Goal: Transaction & Acquisition: Purchase product/service

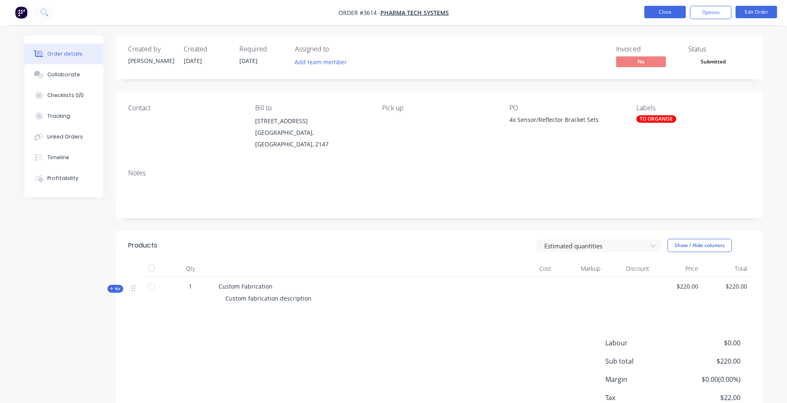
click at [662, 13] on button "Close" at bounding box center [664, 12] width 41 height 12
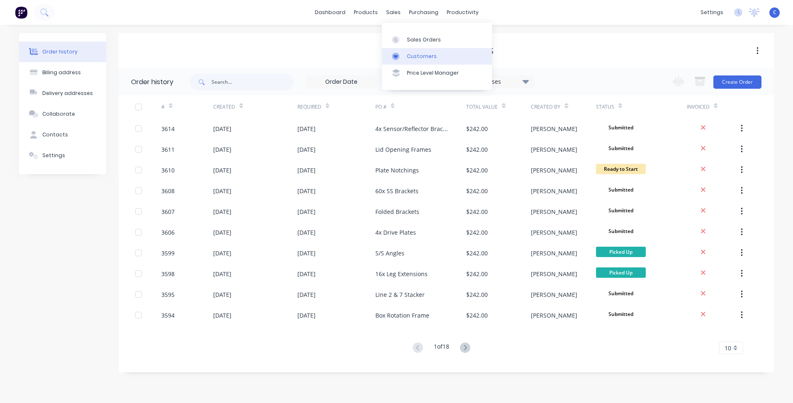
click at [423, 56] on div "Customers" at bounding box center [422, 56] width 30 height 7
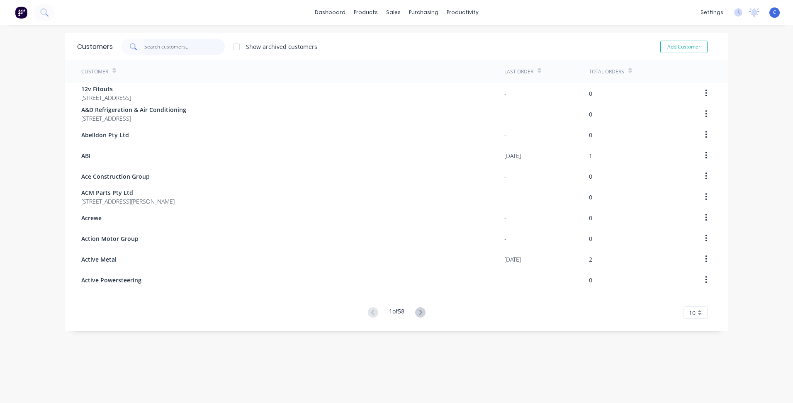
click at [187, 51] on input "text" at bounding box center [184, 47] width 81 height 17
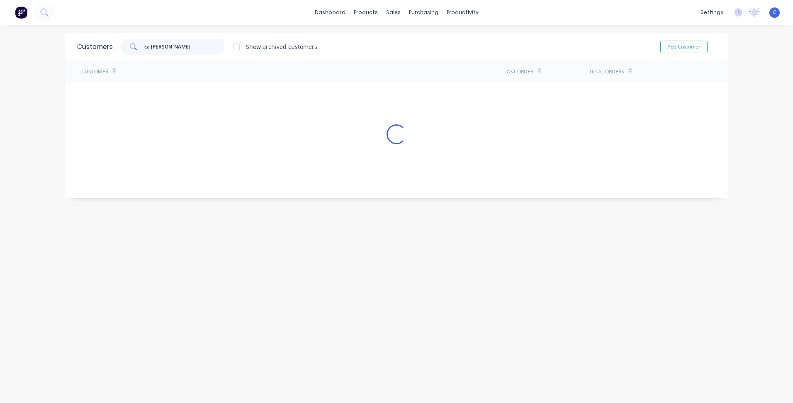
type input "ca joi"
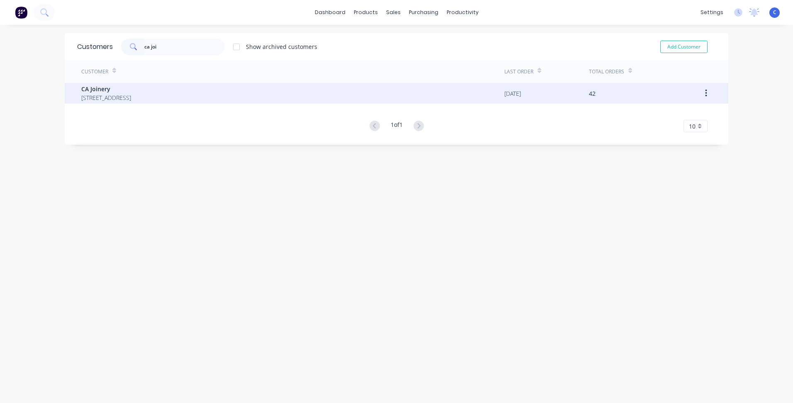
click at [131, 97] on span "[STREET_ADDRESS]" at bounding box center [106, 97] width 50 height 9
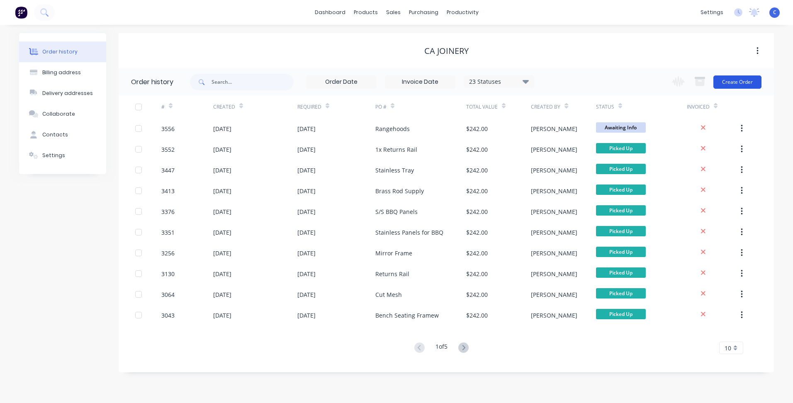
click at [752, 84] on button "Create Order" at bounding box center [737, 81] width 48 height 13
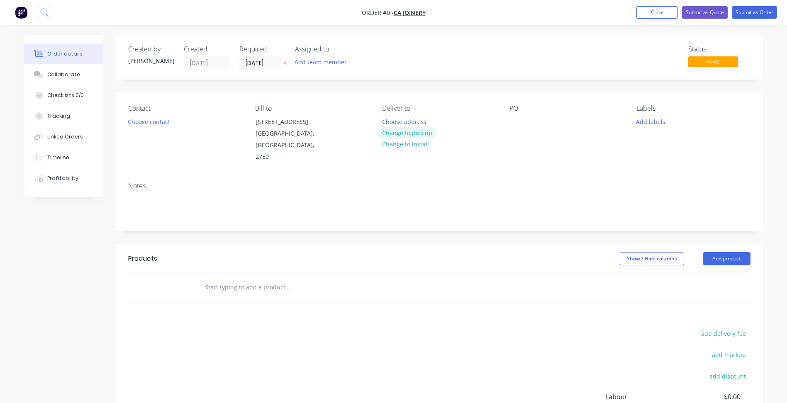
click at [414, 135] on button "Change to pick up" at bounding box center [406, 132] width 59 height 11
click at [514, 123] on div at bounding box center [515, 122] width 13 height 12
paste div
click at [646, 120] on button "Add labels" at bounding box center [651, 121] width 38 height 11
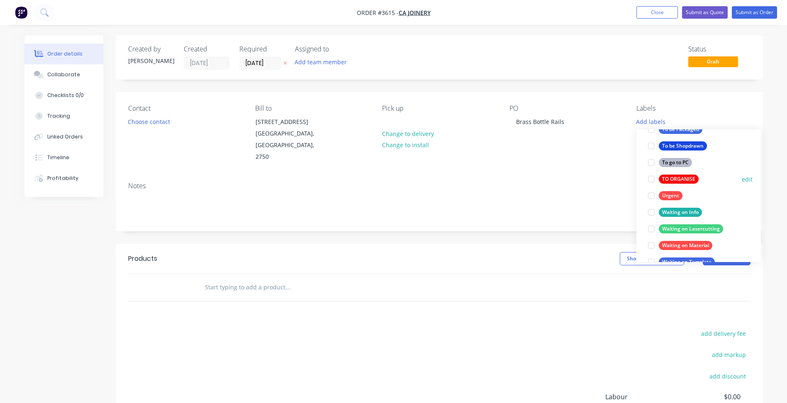
click at [675, 179] on div "TO ORGANISE" at bounding box center [679, 179] width 40 height 9
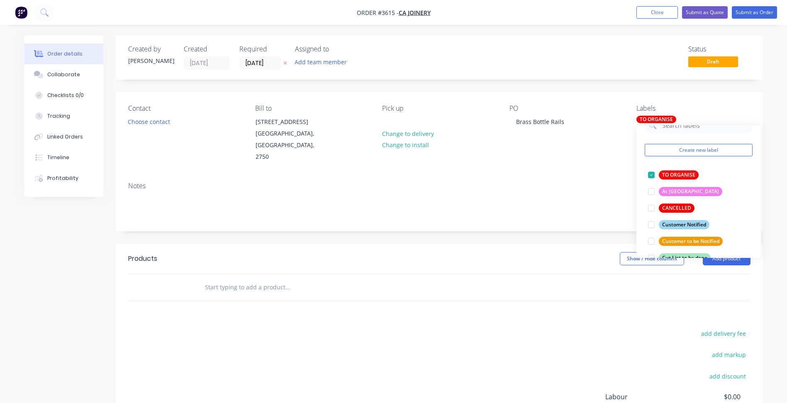
click at [591, 182] on div "Notes" at bounding box center [439, 186] width 622 height 8
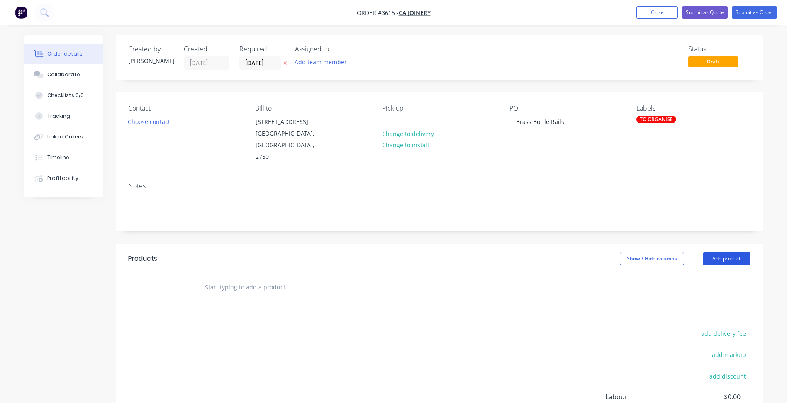
click at [719, 252] on button "Add product" at bounding box center [727, 258] width 48 height 13
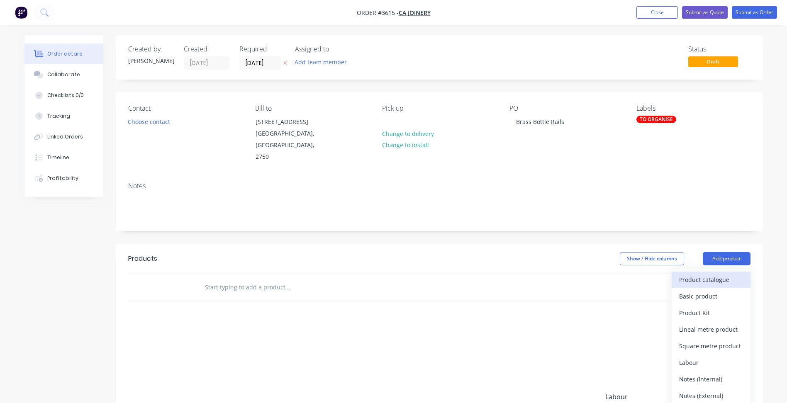
click at [701, 274] on div "Product catalogue" at bounding box center [711, 280] width 64 height 12
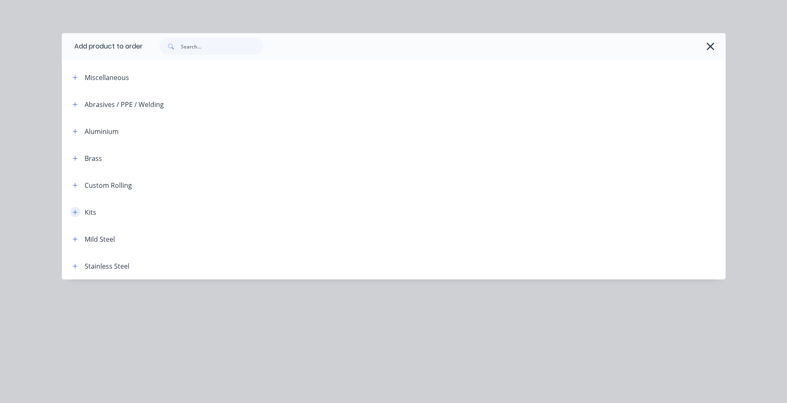
click at [73, 212] on icon "button" at bounding box center [75, 212] width 5 height 6
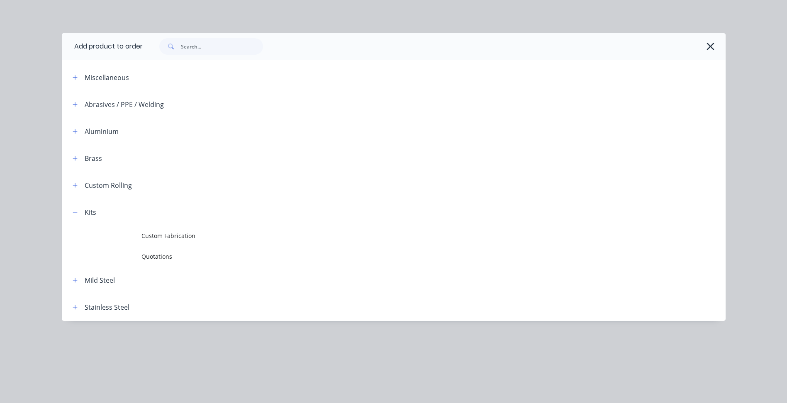
click at [157, 236] on span "Custom Fabrication" at bounding box center [374, 235] width 467 height 9
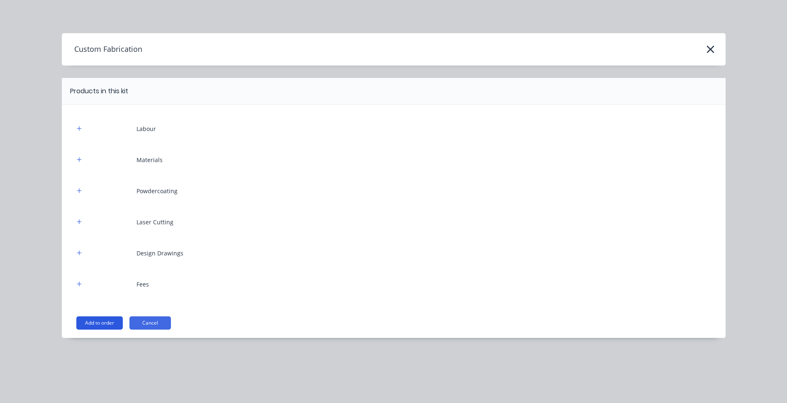
click at [112, 324] on button "Add to order" at bounding box center [99, 323] width 46 height 13
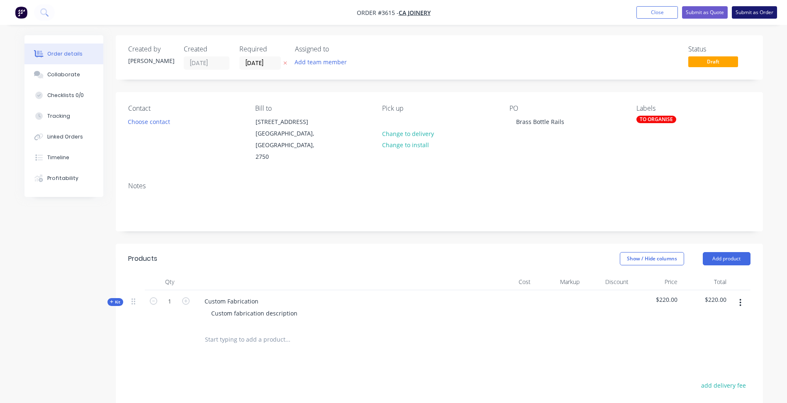
click at [753, 12] on button "Submit as Order" at bounding box center [754, 12] width 45 height 12
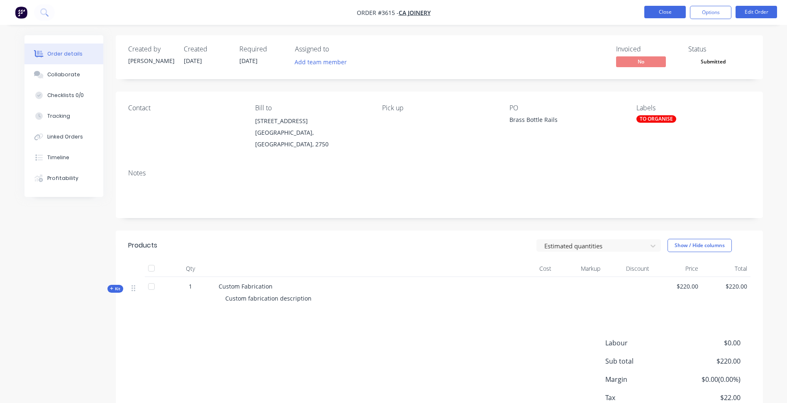
click at [660, 12] on button "Close" at bounding box center [664, 12] width 41 height 12
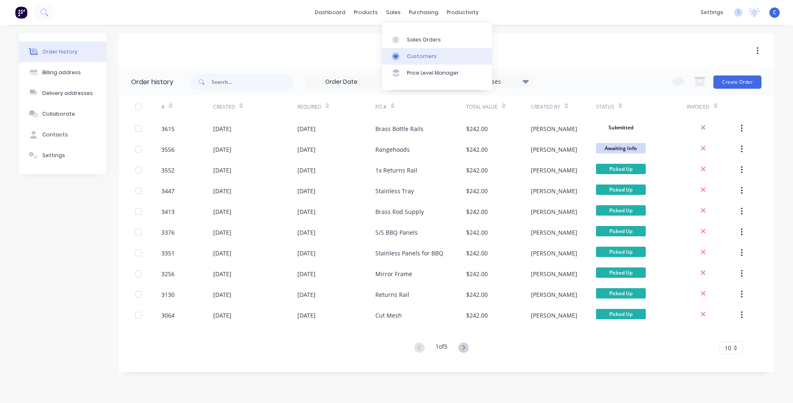
click at [409, 54] on div "Customers" at bounding box center [422, 56] width 30 height 7
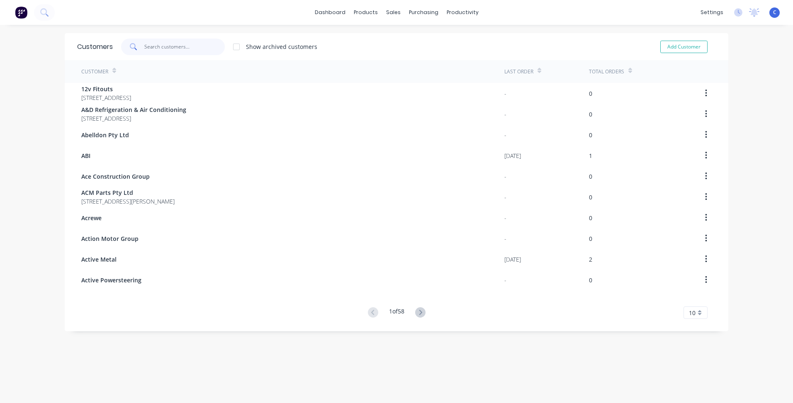
click at [183, 51] on input "text" at bounding box center [184, 47] width 81 height 17
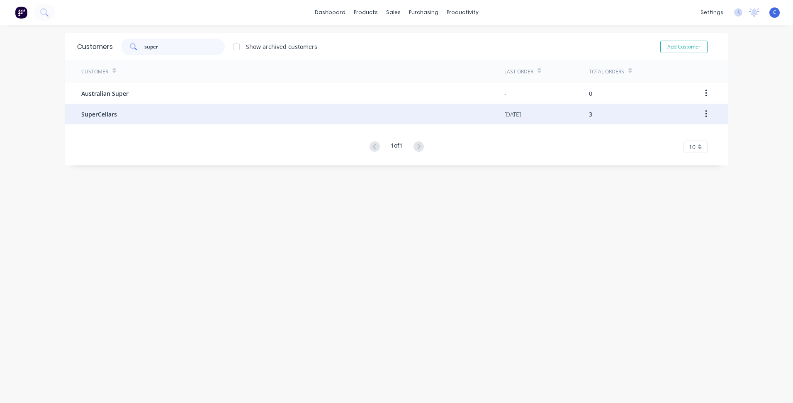
type input "super"
click at [107, 108] on div "SuperCellars" at bounding box center [292, 114] width 423 height 21
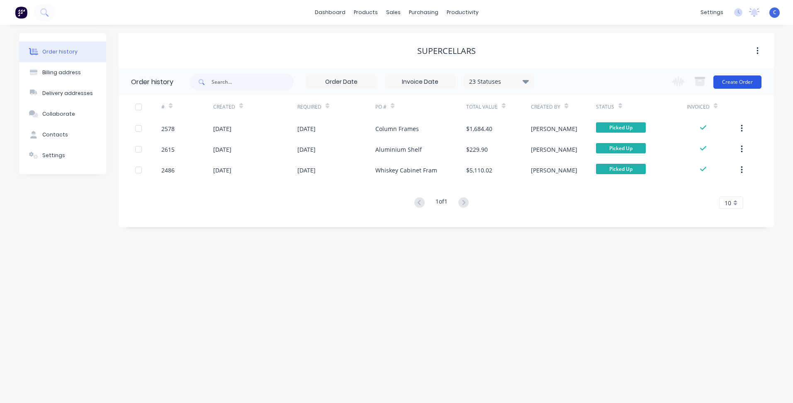
click at [733, 84] on button "Create Order" at bounding box center [737, 81] width 48 height 13
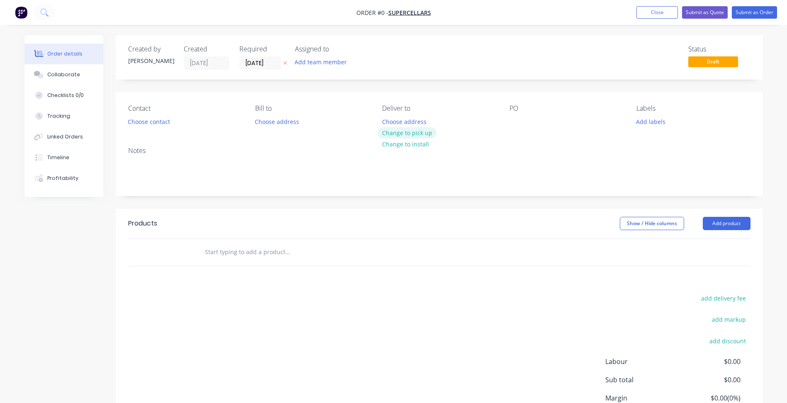
click at [420, 132] on button "Change to pick up" at bounding box center [406, 132] width 59 height 11
click at [517, 122] on div at bounding box center [515, 122] width 13 height 12
paste div
click at [646, 120] on button "Add labels" at bounding box center [651, 121] width 38 height 11
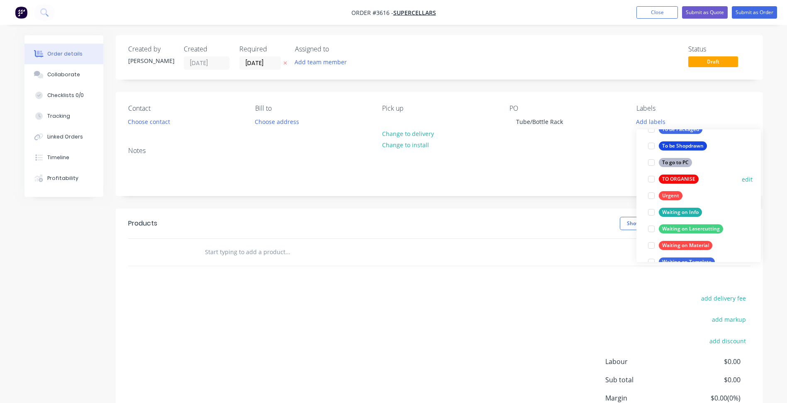
click at [683, 177] on div "TO ORGANISE" at bounding box center [679, 179] width 40 height 9
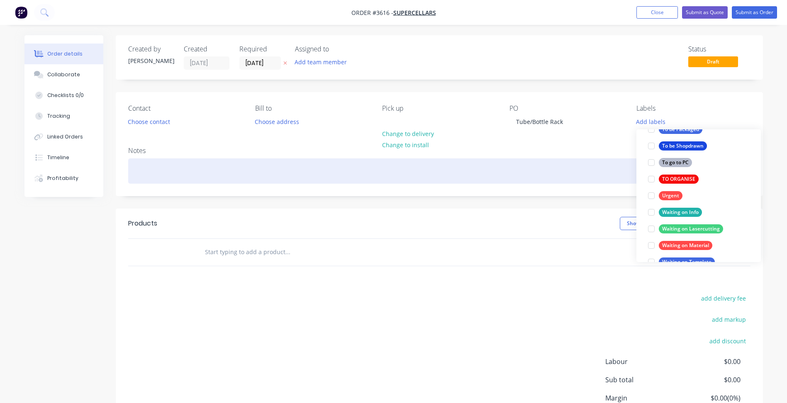
scroll to position [17, 0]
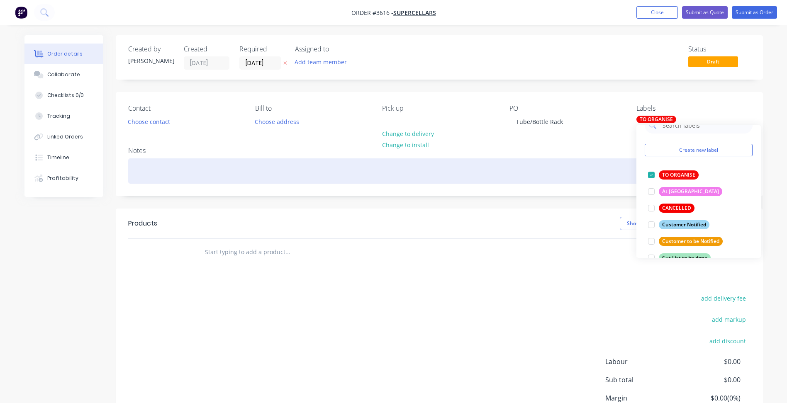
click at [599, 175] on div at bounding box center [439, 170] width 622 height 25
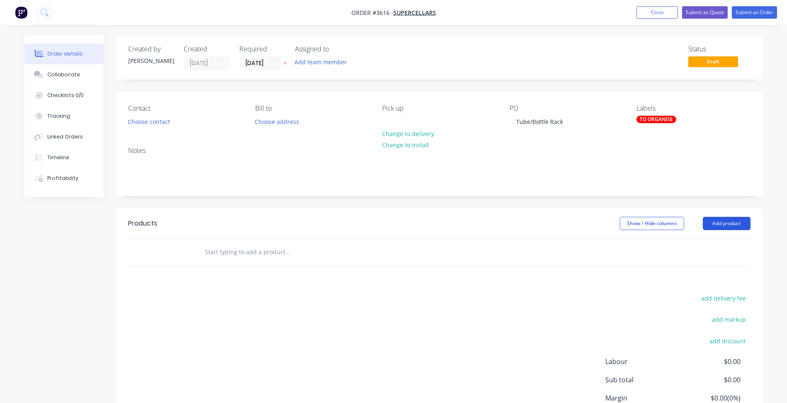
click at [723, 225] on button "Add product" at bounding box center [727, 223] width 48 height 13
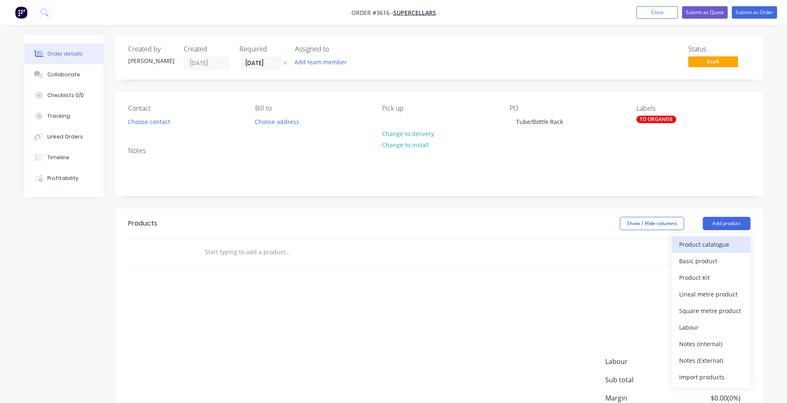
click at [703, 242] on div "Product catalogue" at bounding box center [711, 245] width 64 height 12
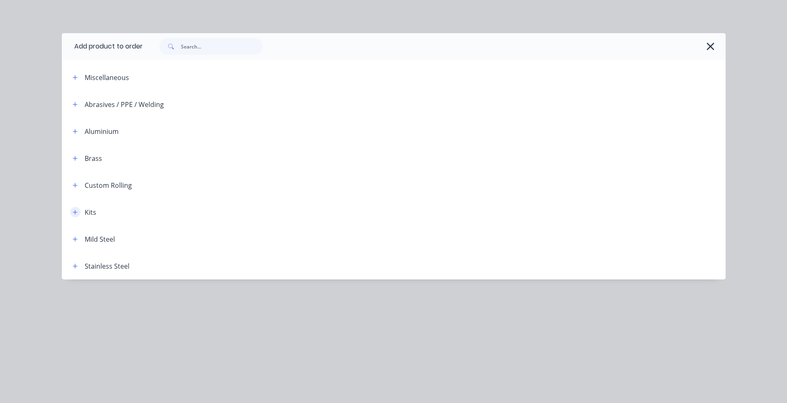
click at [78, 212] on button "button" at bounding box center [75, 212] width 10 height 10
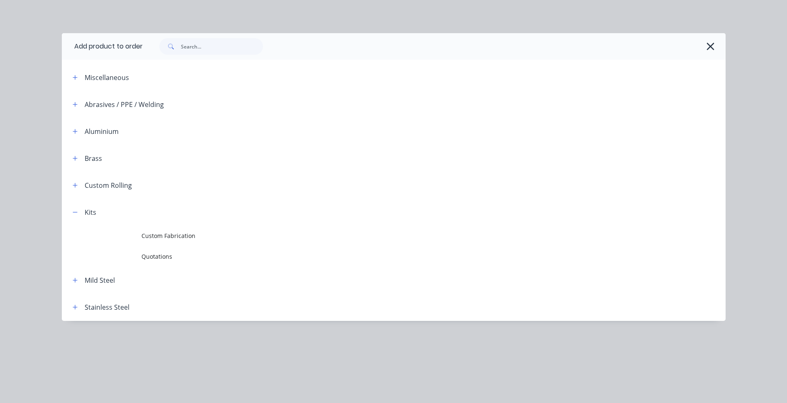
click at [189, 230] on td "Custom Fabrication" at bounding box center [433, 236] width 584 height 21
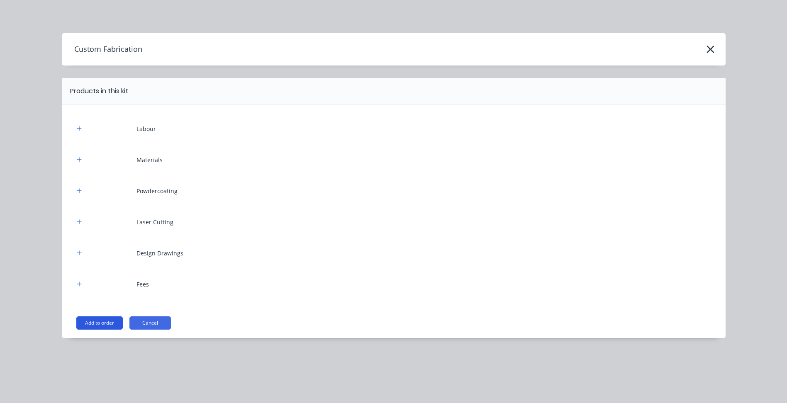
click at [103, 324] on button "Add to order" at bounding box center [99, 323] width 46 height 13
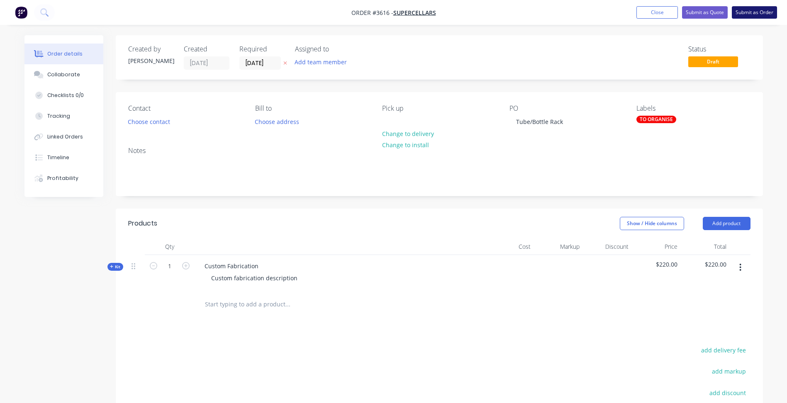
click at [763, 15] on button "Submit as Order" at bounding box center [754, 12] width 45 height 12
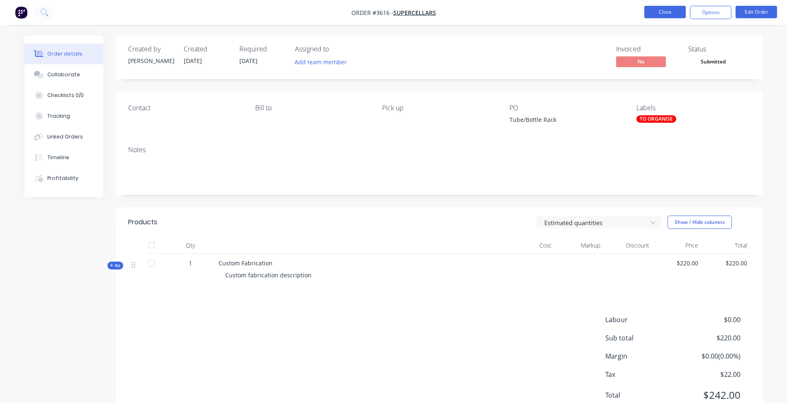
click at [667, 12] on button "Close" at bounding box center [664, 12] width 41 height 12
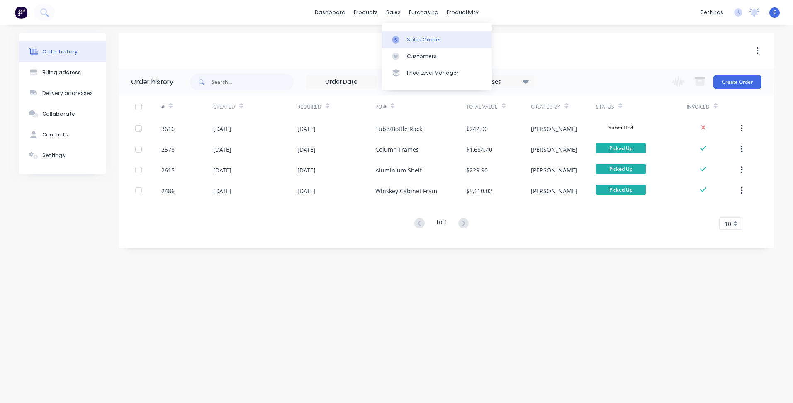
click at [417, 42] on div "Sales Orders" at bounding box center [424, 39] width 34 height 7
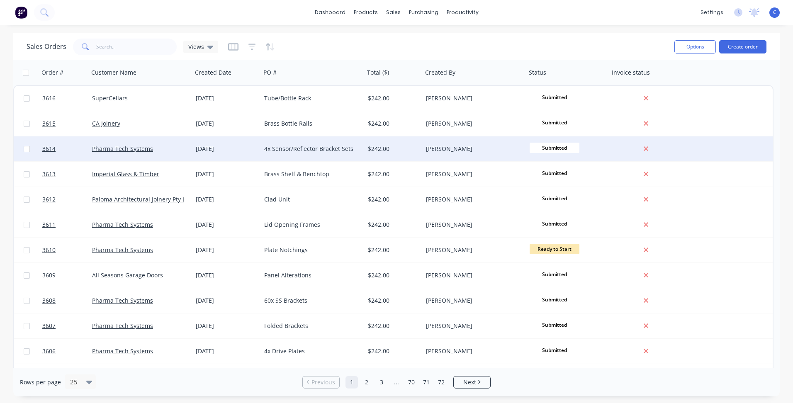
click at [217, 151] on div "[DATE]" at bounding box center [227, 149] width 62 height 8
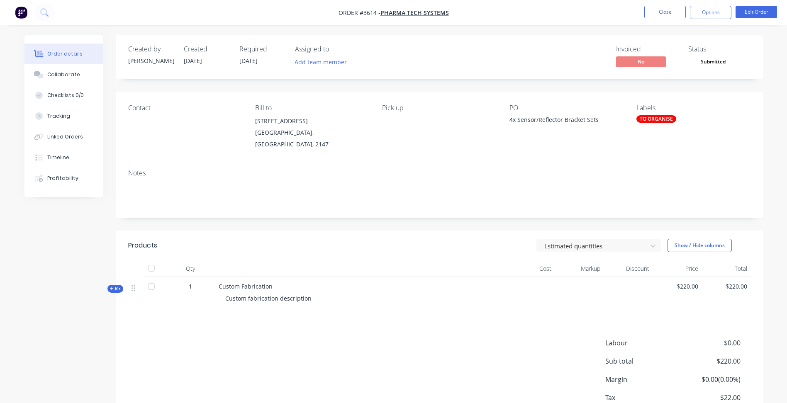
click at [660, 122] on div "TO ORGANISE" at bounding box center [656, 118] width 40 height 7
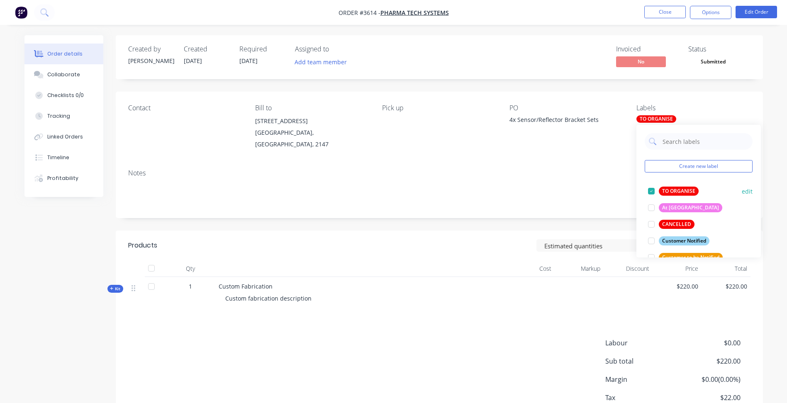
click at [683, 189] on div "TO ORGANISE" at bounding box center [679, 191] width 40 height 9
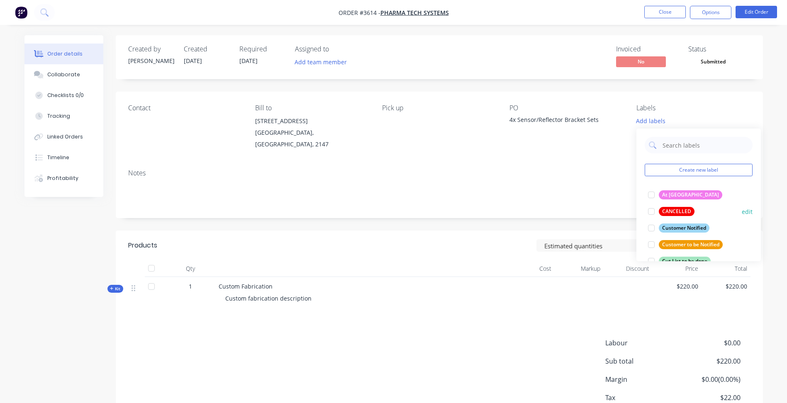
click at [673, 213] on div "CANCELLED" at bounding box center [677, 211] width 36 height 9
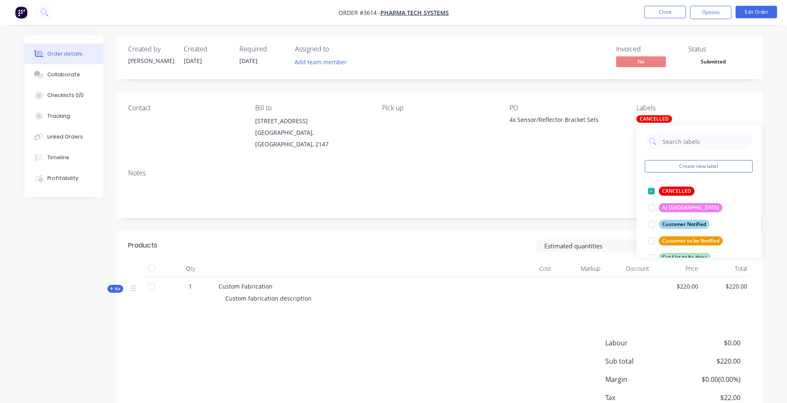
click at [553, 168] on div "Notes" at bounding box center [439, 191] width 647 height 56
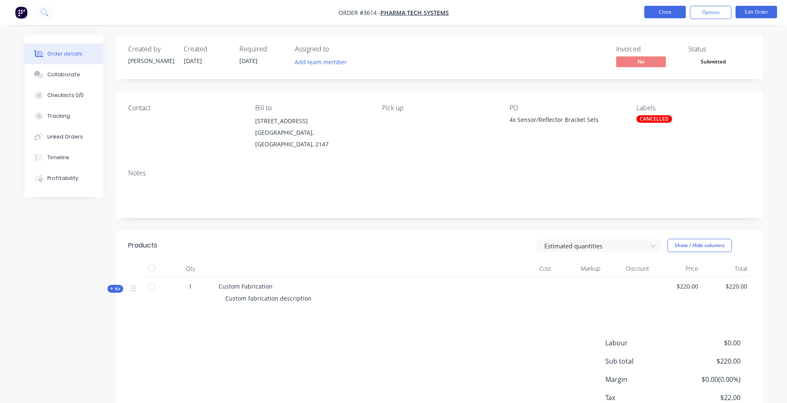
click at [663, 11] on button "Close" at bounding box center [664, 12] width 41 height 12
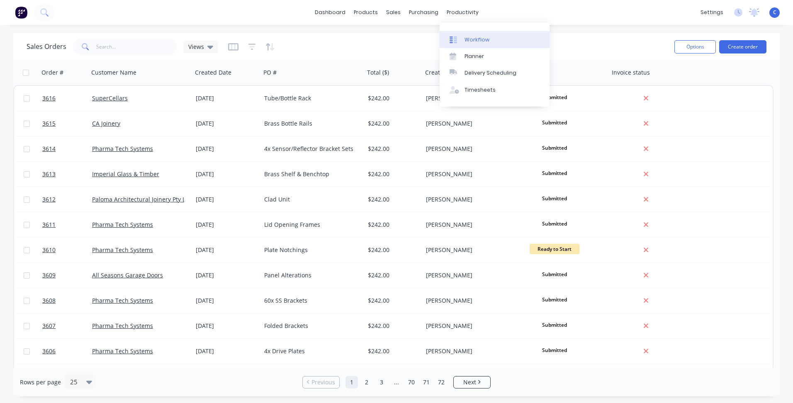
click at [475, 42] on div "Workflow" at bounding box center [477, 39] width 25 height 7
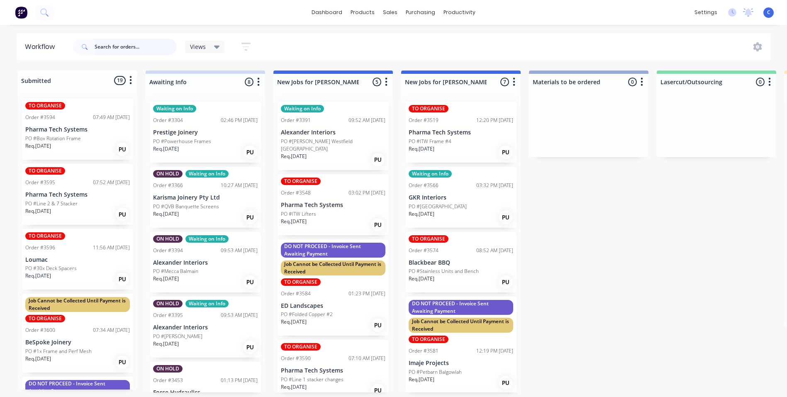
click at [117, 51] on input "text" at bounding box center [136, 47] width 82 height 17
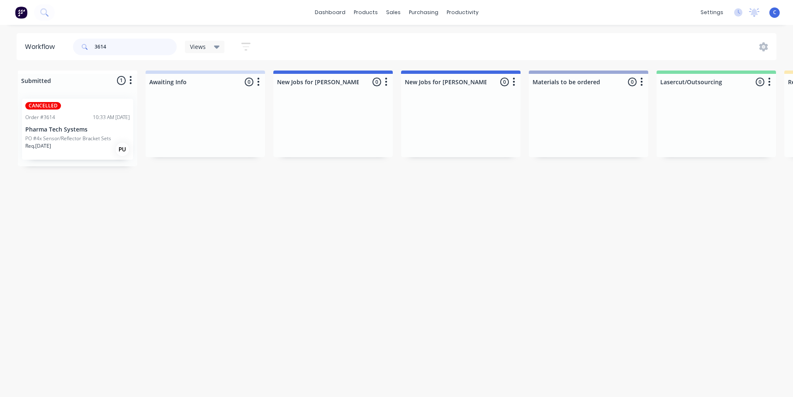
type input "3614"
click at [122, 218] on div "Mark as Picked Up" at bounding box center [128, 220] width 83 height 17
